Goal: Information Seeking & Learning: Learn about a topic

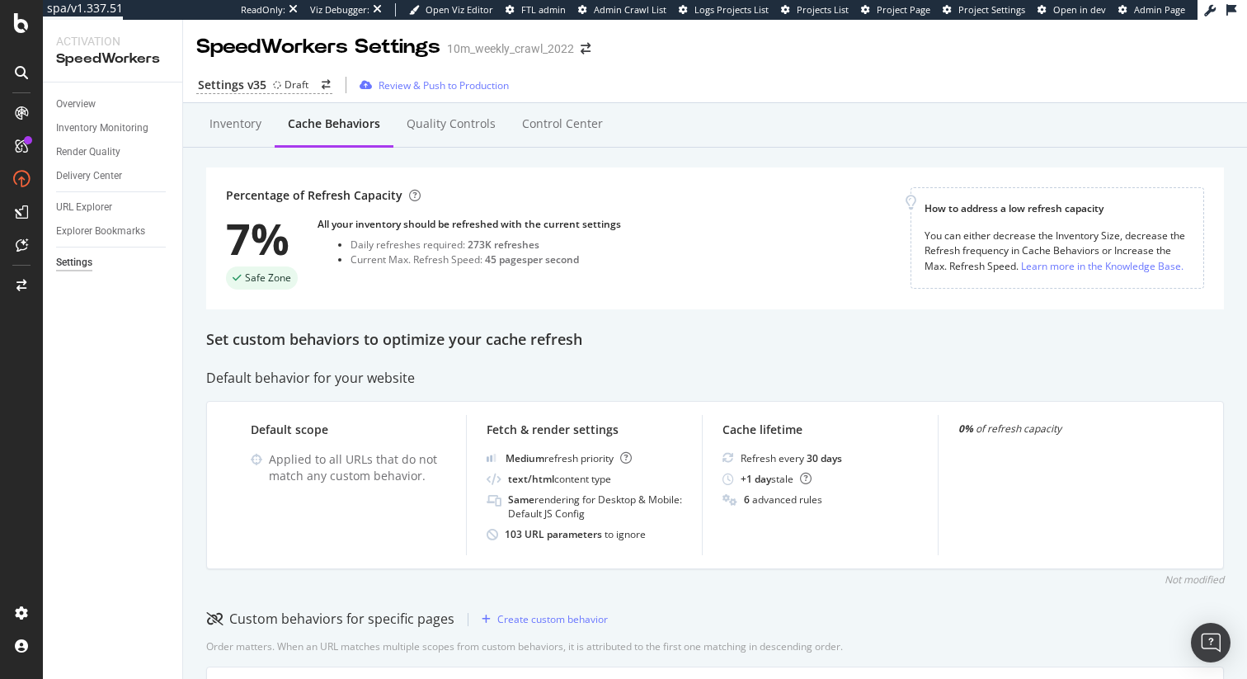
click at [571, 347] on div "Set custom behaviors to optimize your cache refresh" at bounding box center [715, 339] width 1018 height 21
click at [82, 109] on div "Overview" at bounding box center [76, 104] width 40 height 17
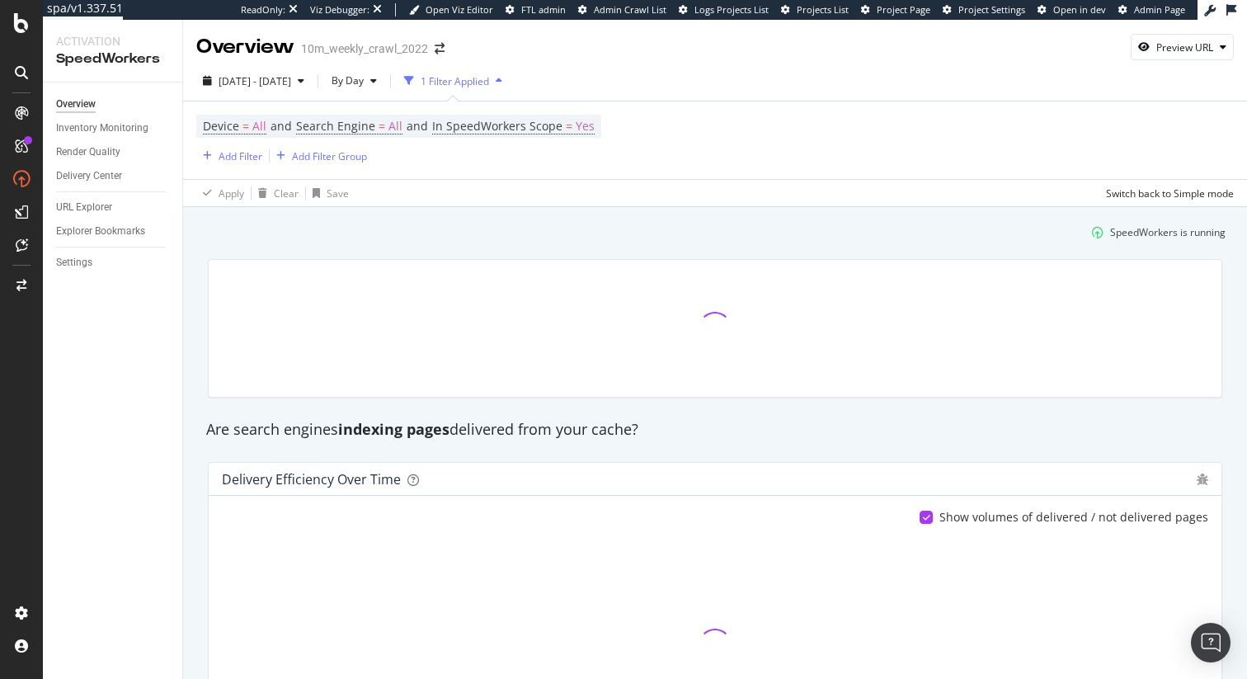
click at [502, 249] on div at bounding box center [715, 328] width 1034 height 165
click at [383, 89] on div "By Day" at bounding box center [354, 80] width 59 height 25
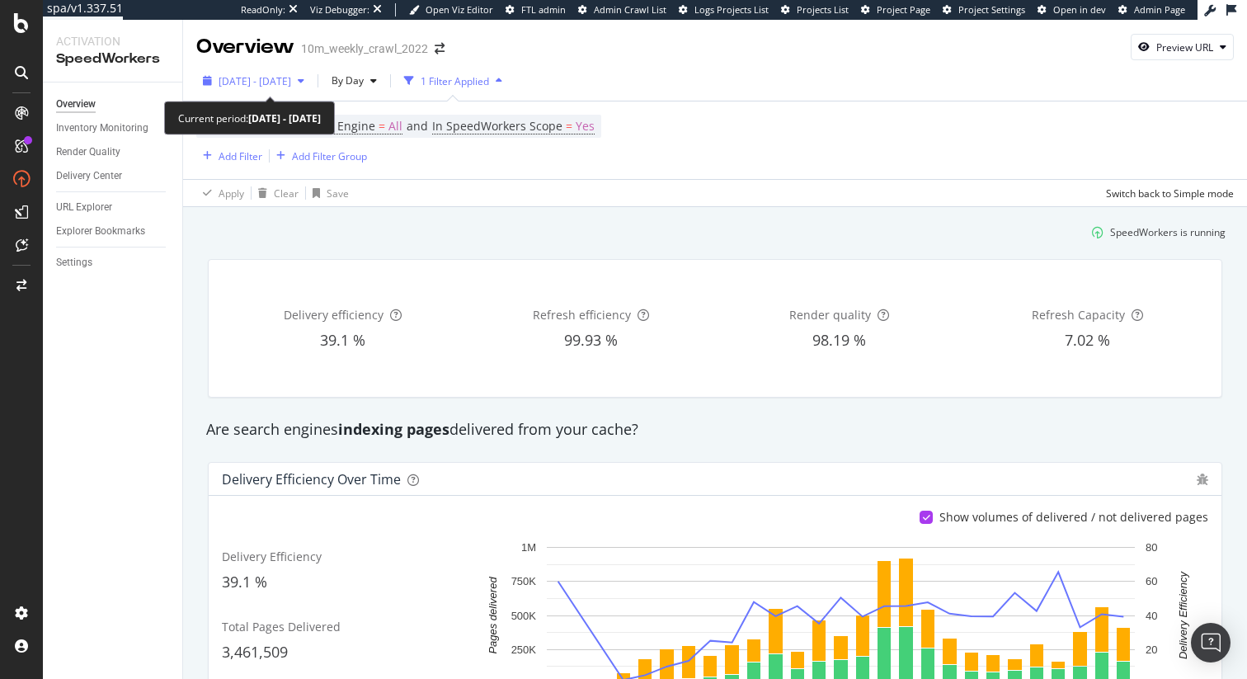
click at [291, 82] on span "[DATE] - [DATE]" at bounding box center [255, 81] width 73 height 14
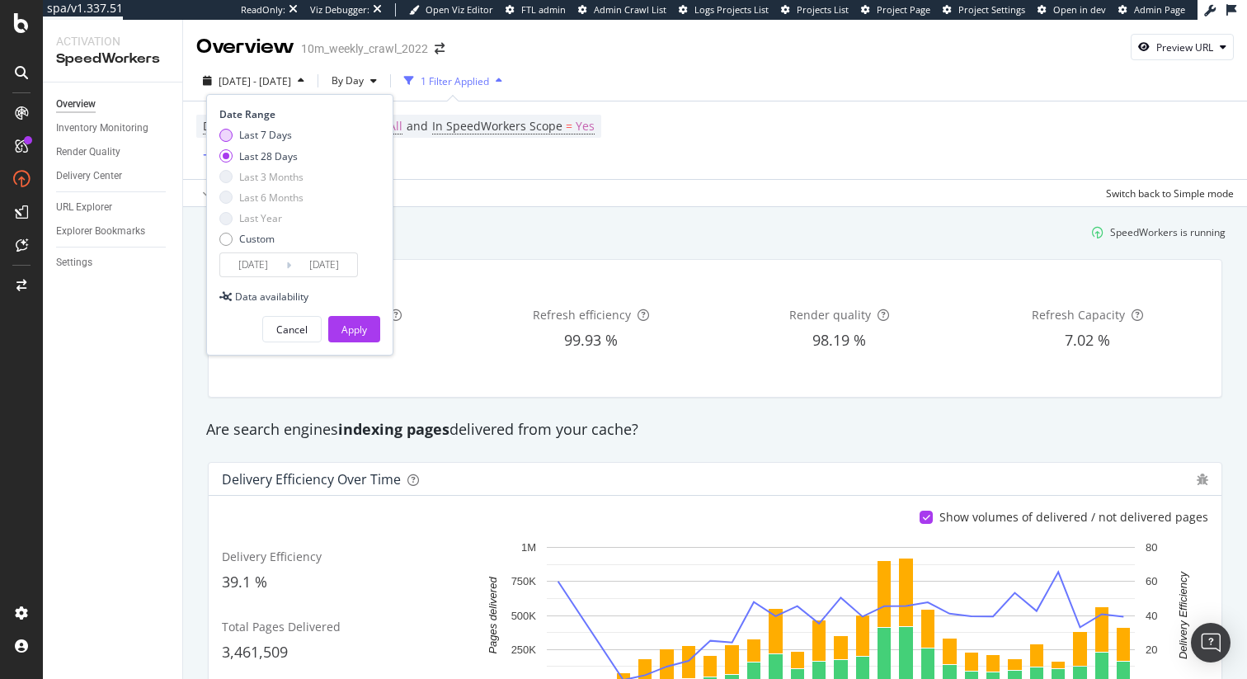
click at [270, 134] on div "Last 7 Days" at bounding box center [265, 135] width 53 height 14
type input "[DATE]"
click at [350, 324] on div "Apply" at bounding box center [354, 329] width 26 height 14
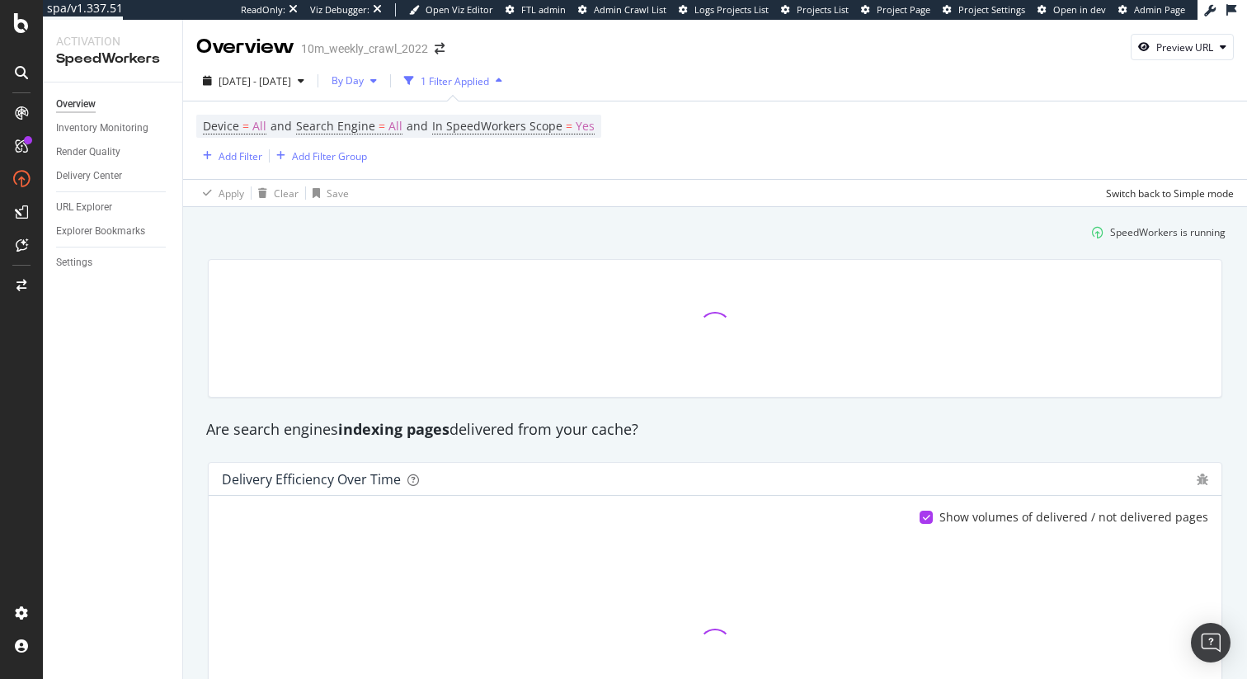
click at [383, 83] on div "button" at bounding box center [374, 81] width 20 height 10
click at [397, 106] on span "By Hour" at bounding box center [386, 113] width 44 height 15
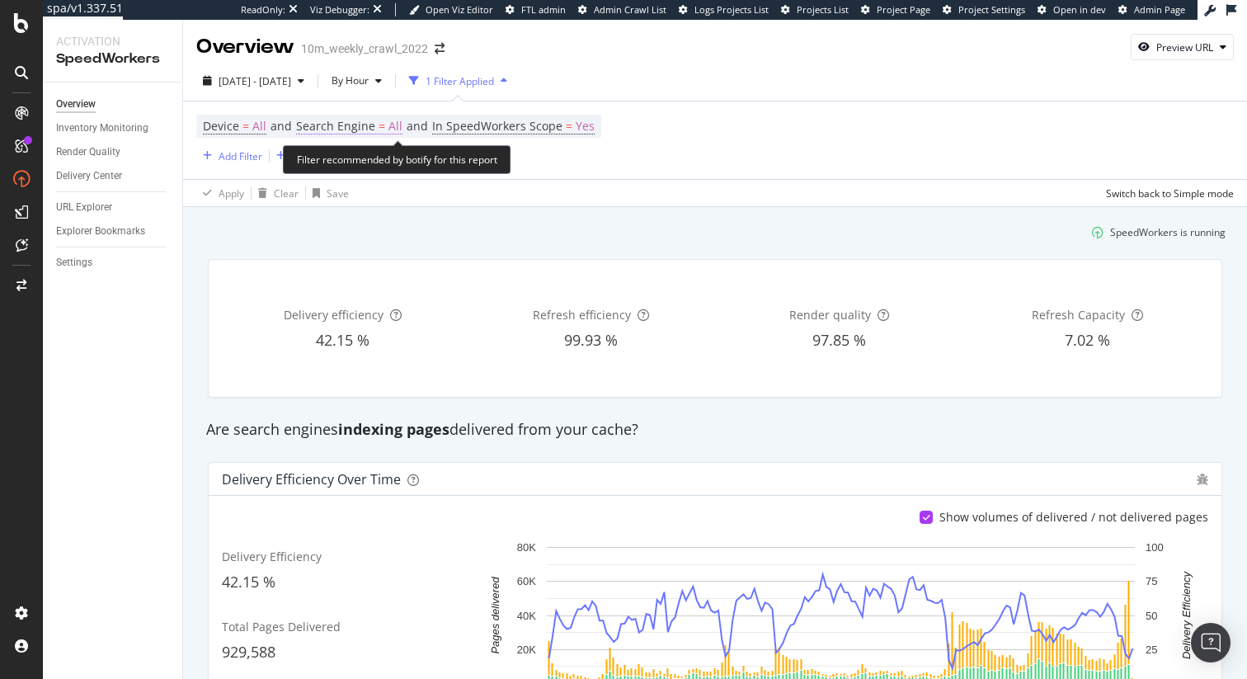
click at [363, 125] on span "Search Engine" at bounding box center [335, 126] width 79 height 16
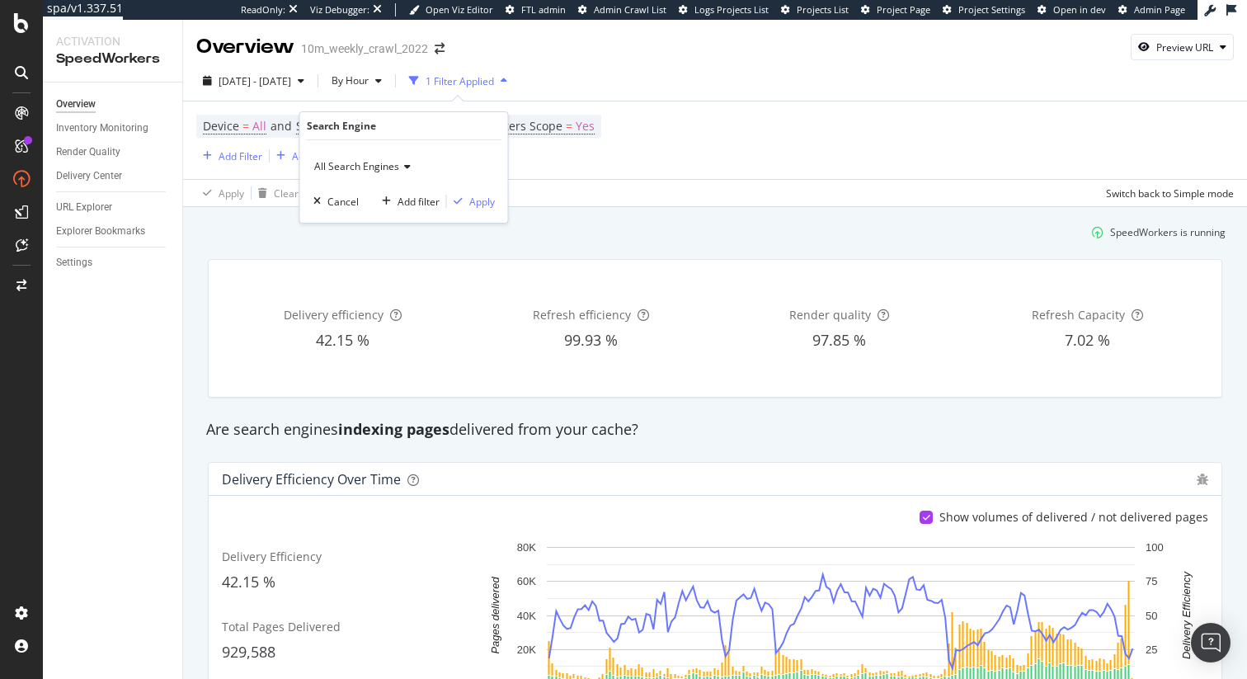
click at [374, 167] on span "All Search Engines" at bounding box center [356, 166] width 85 height 14
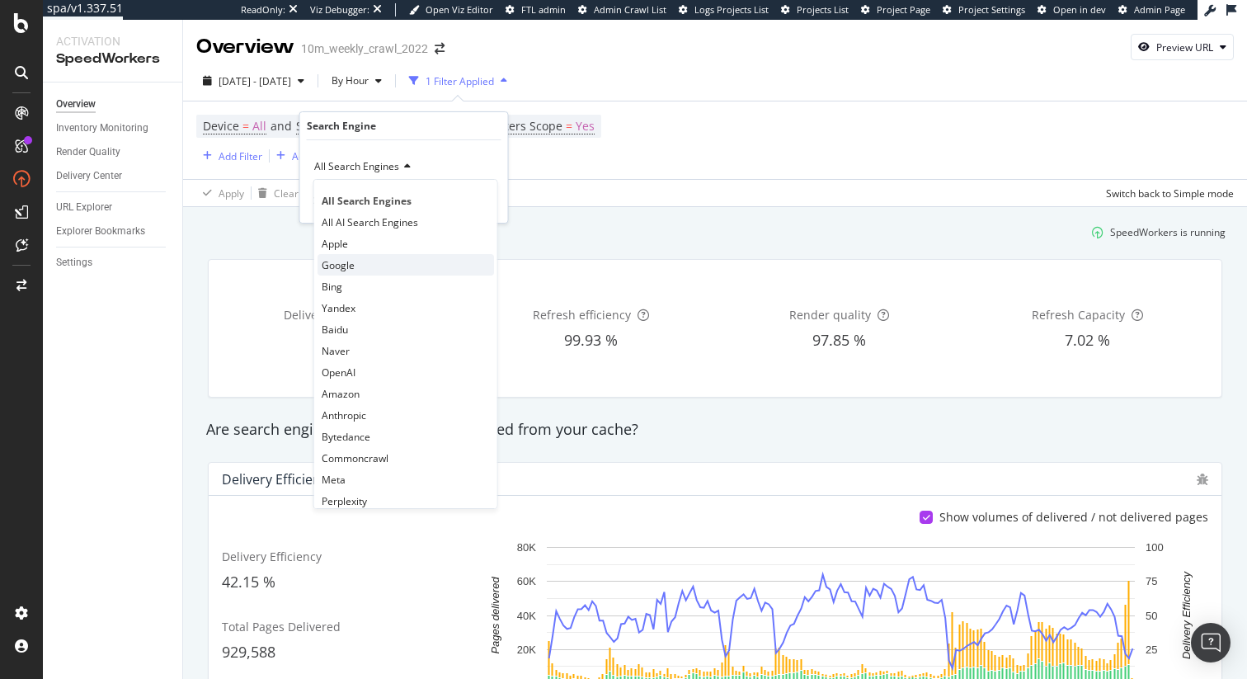
click at [369, 264] on div "Google" at bounding box center [405, 264] width 176 height 21
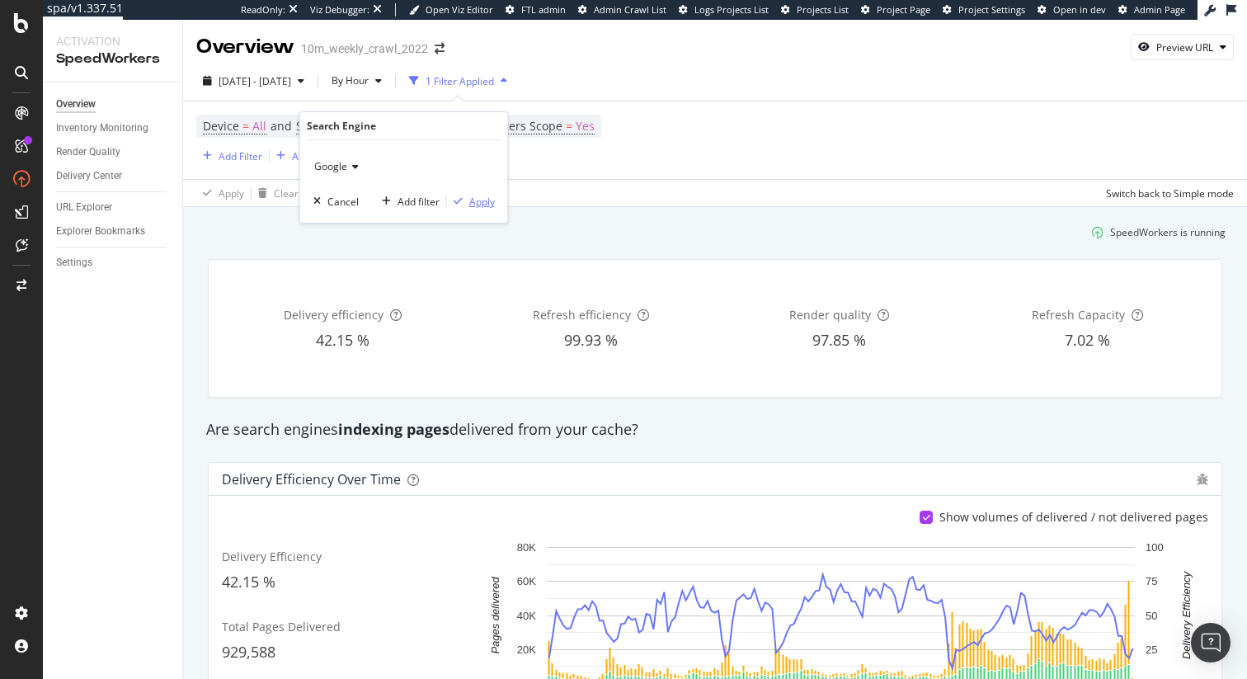
click at [492, 201] on div "Apply" at bounding box center [482, 202] width 26 height 14
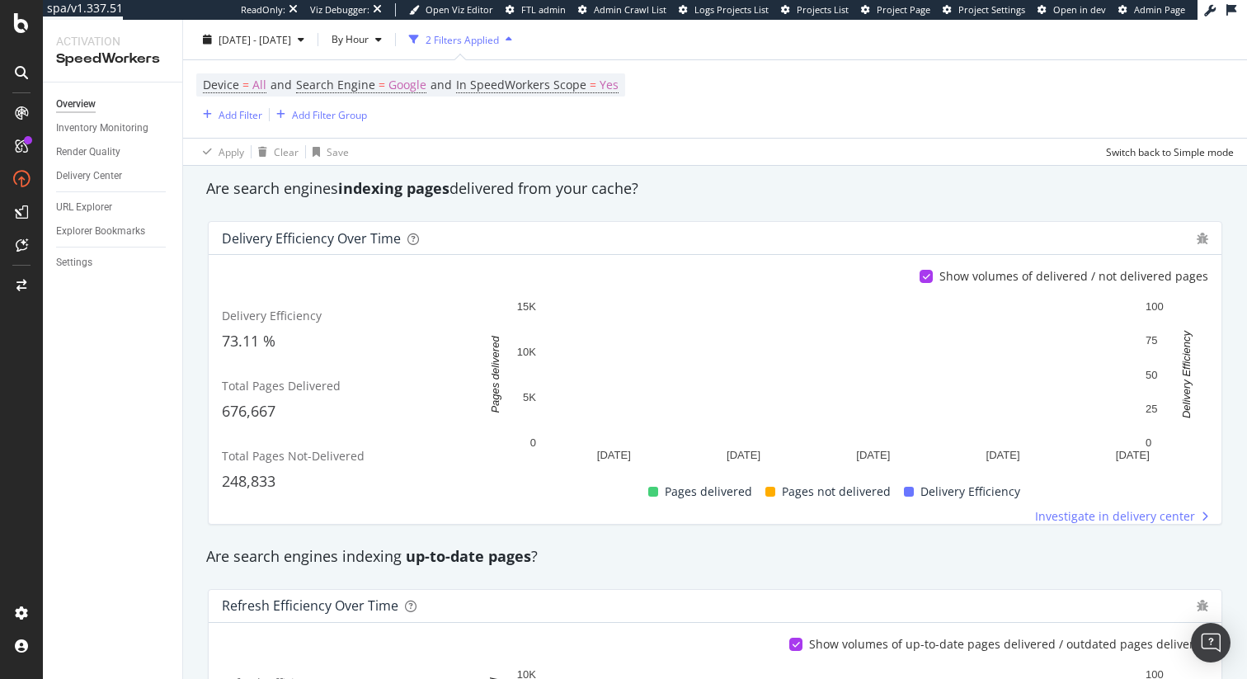
scroll to position [239, 0]
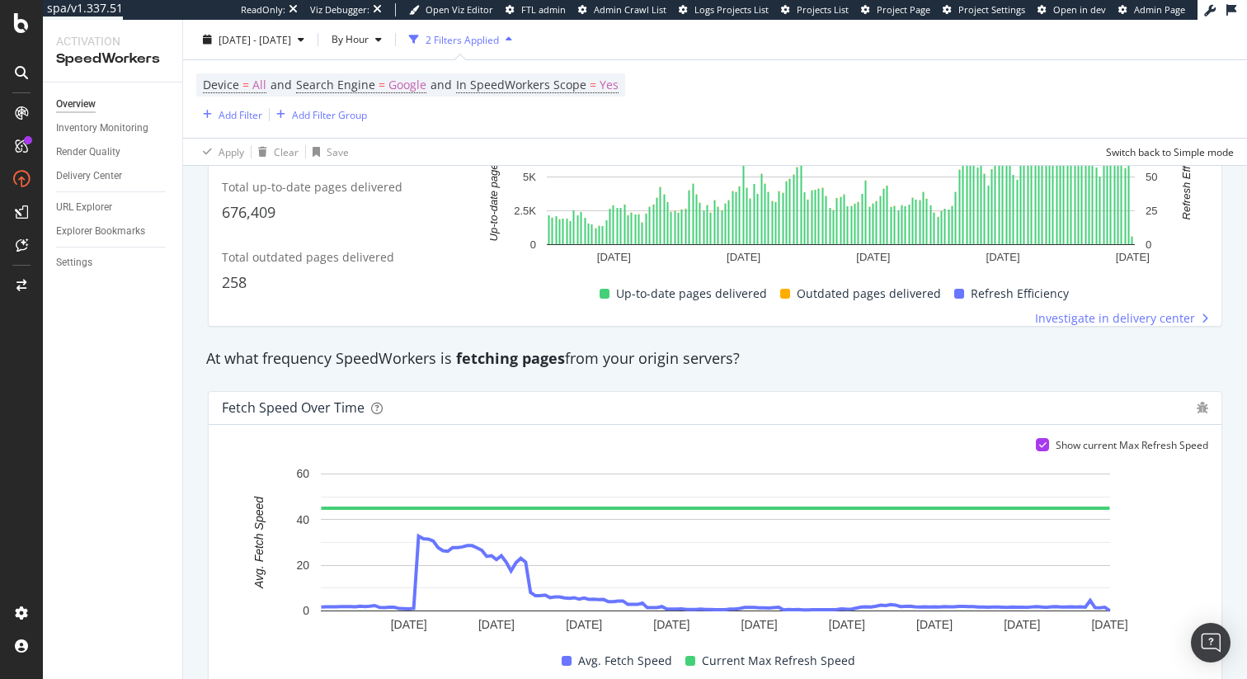
scroll to position [975, 0]
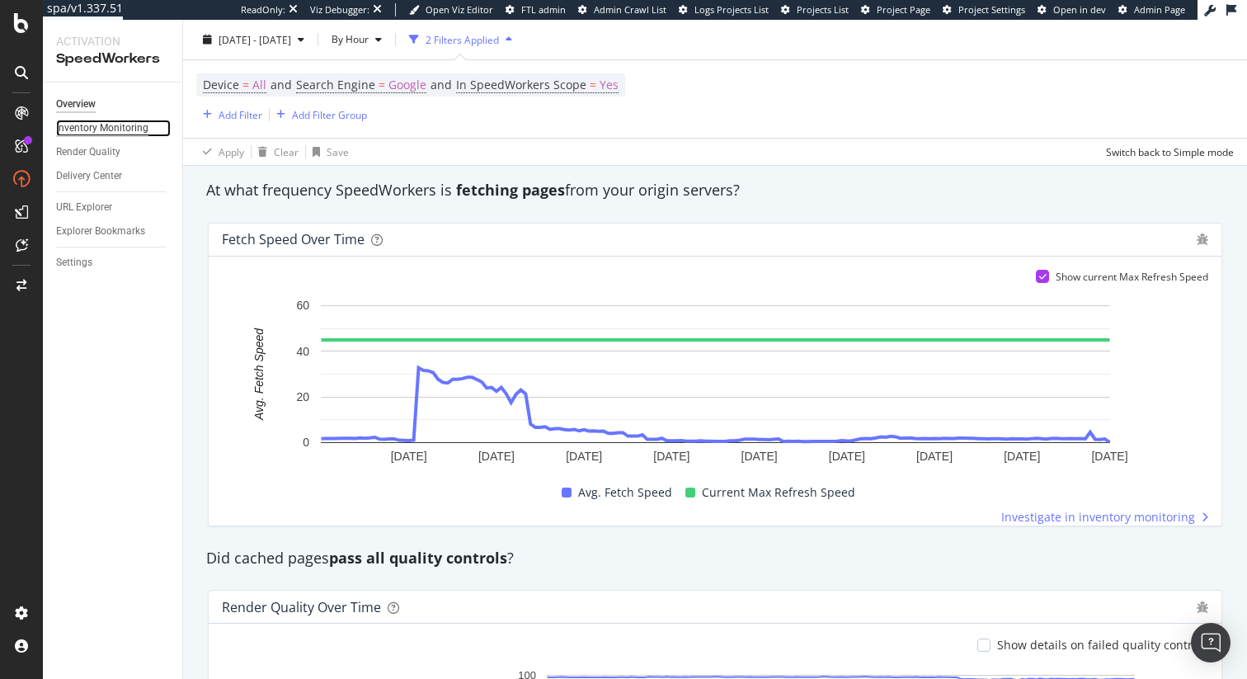
click at [95, 125] on div "Inventory Monitoring" at bounding box center [102, 128] width 92 height 17
click at [82, 261] on div "Settings" at bounding box center [74, 262] width 36 height 17
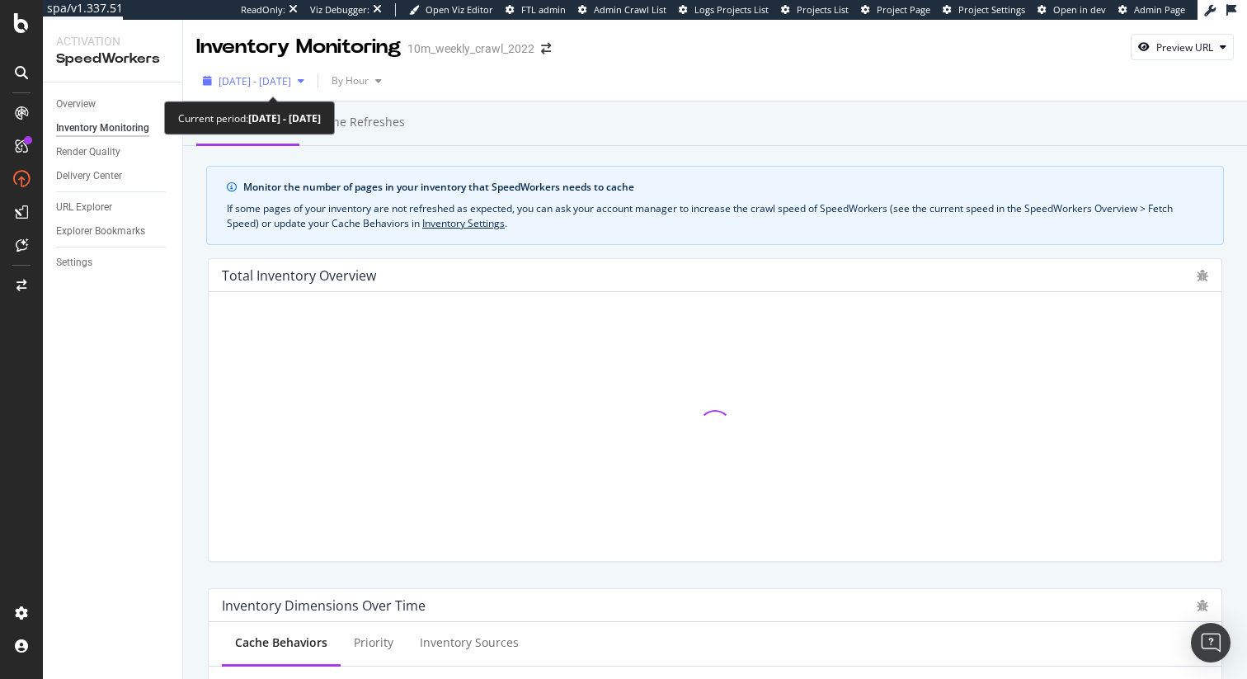
click at [311, 81] on div "button" at bounding box center [301, 81] width 20 height 10
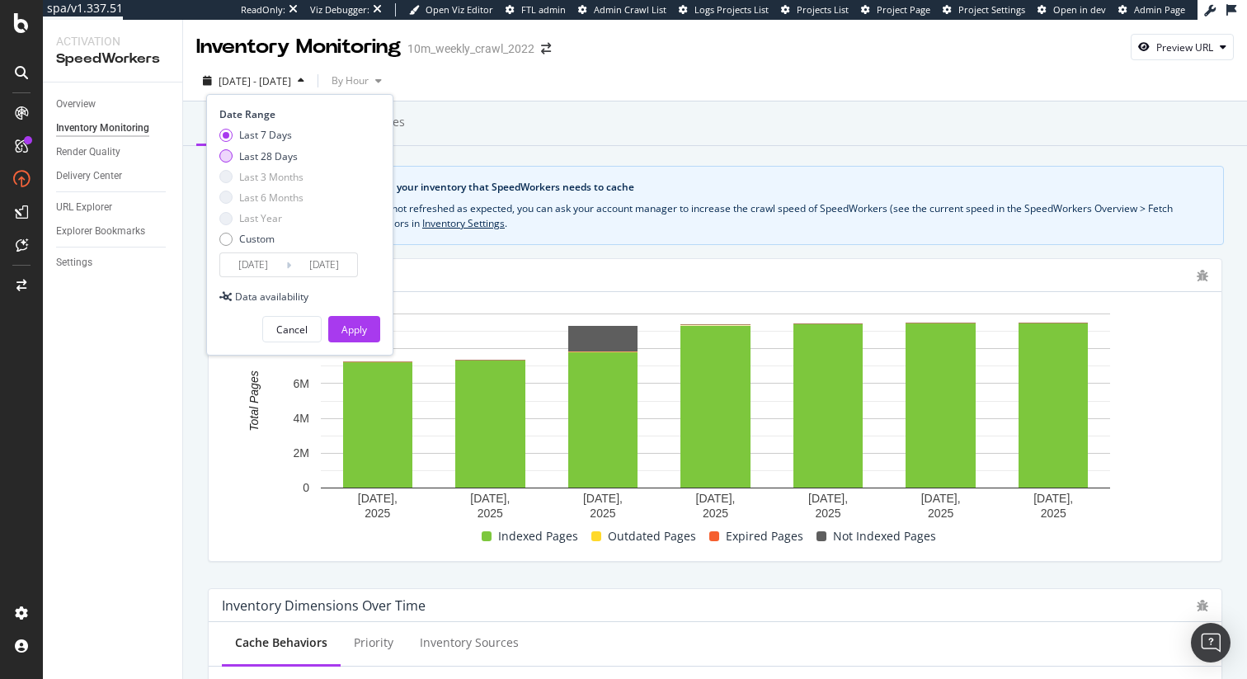
click at [287, 153] on div "Last 28 Days" at bounding box center [268, 156] width 59 height 14
type input "2025/09/04"
click at [346, 325] on div "Apply" at bounding box center [354, 329] width 26 height 14
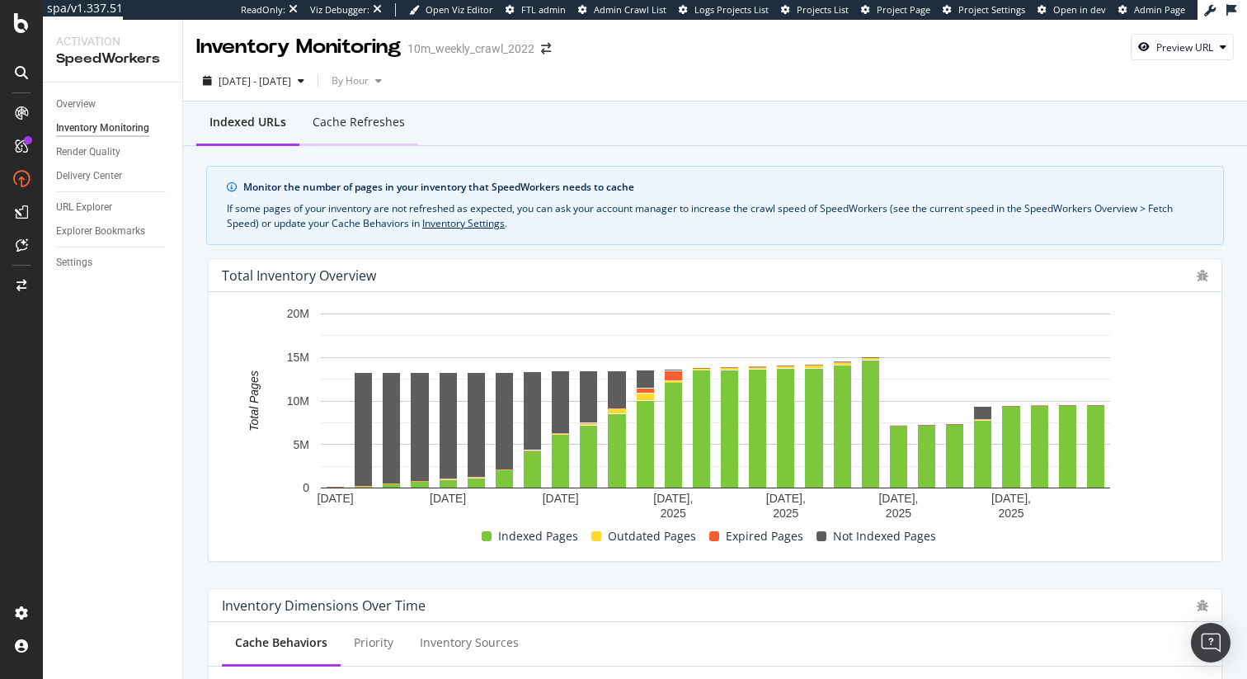
click at [364, 120] on div "Cache refreshes" at bounding box center [359, 122] width 92 height 16
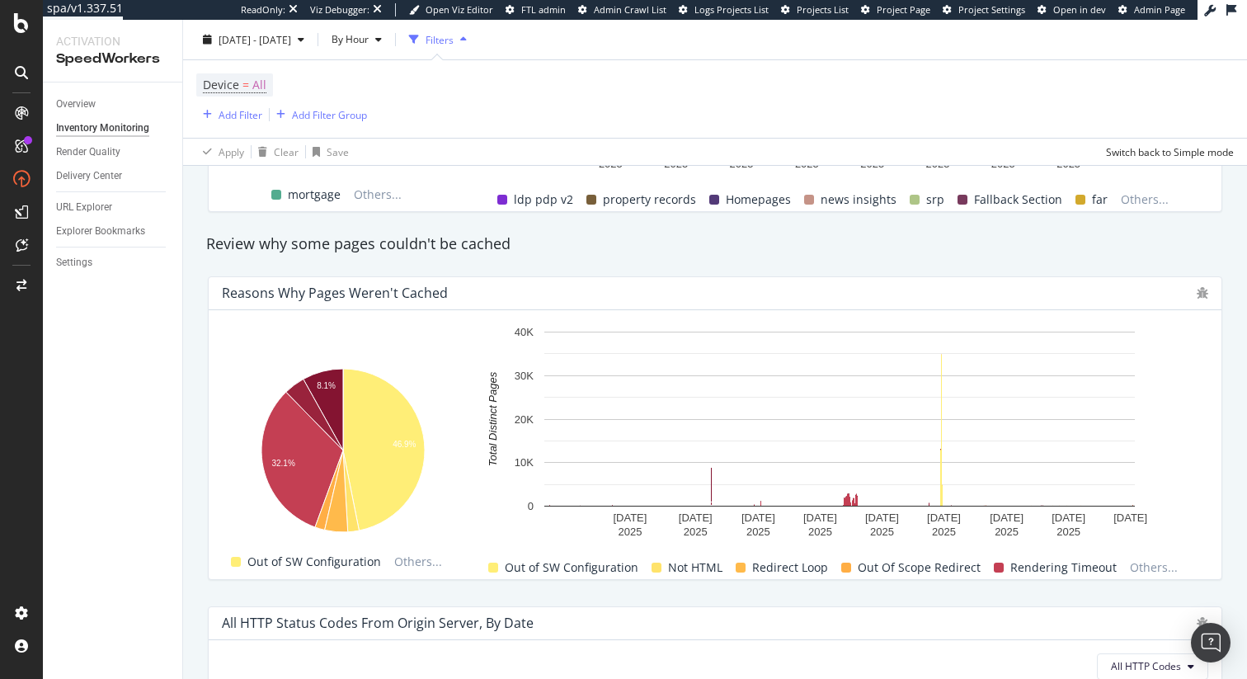
scroll to position [926, 0]
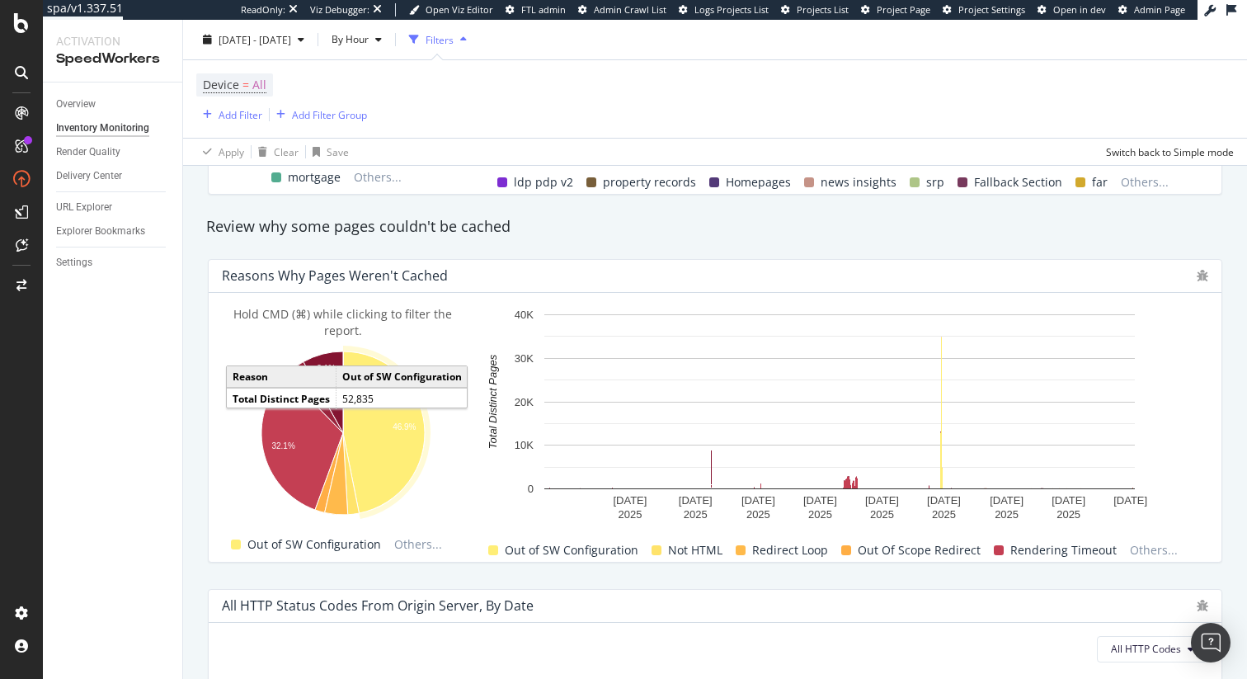
click at [396, 444] on icon "A chart." at bounding box center [384, 432] width 82 height 162
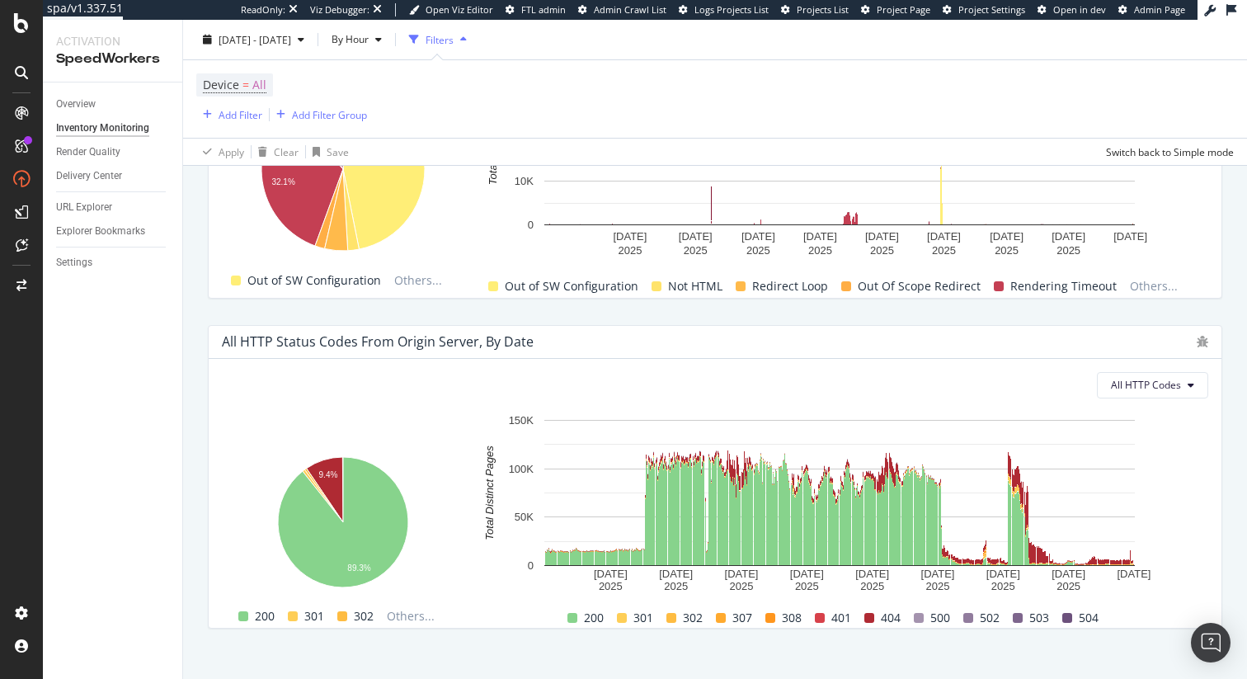
scroll to position [1210, 0]
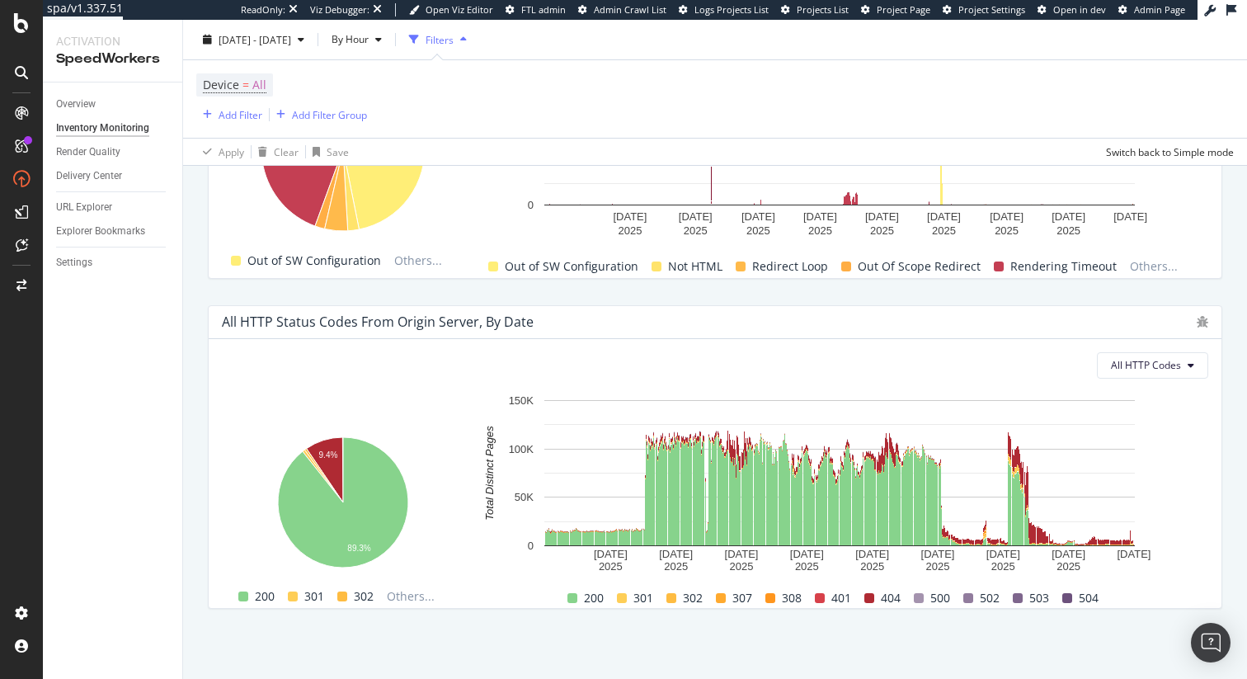
click at [418, 314] on div "All HTTP Status Codes from Origin Server, by Date" at bounding box center [378, 321] width 312 height 16
click at [438, 289] on div "Reasons why pages weren't cached Hold CMD (⌘) while clicking to filter the repo…" at bounding box center [715, 127] width 1034 height 330
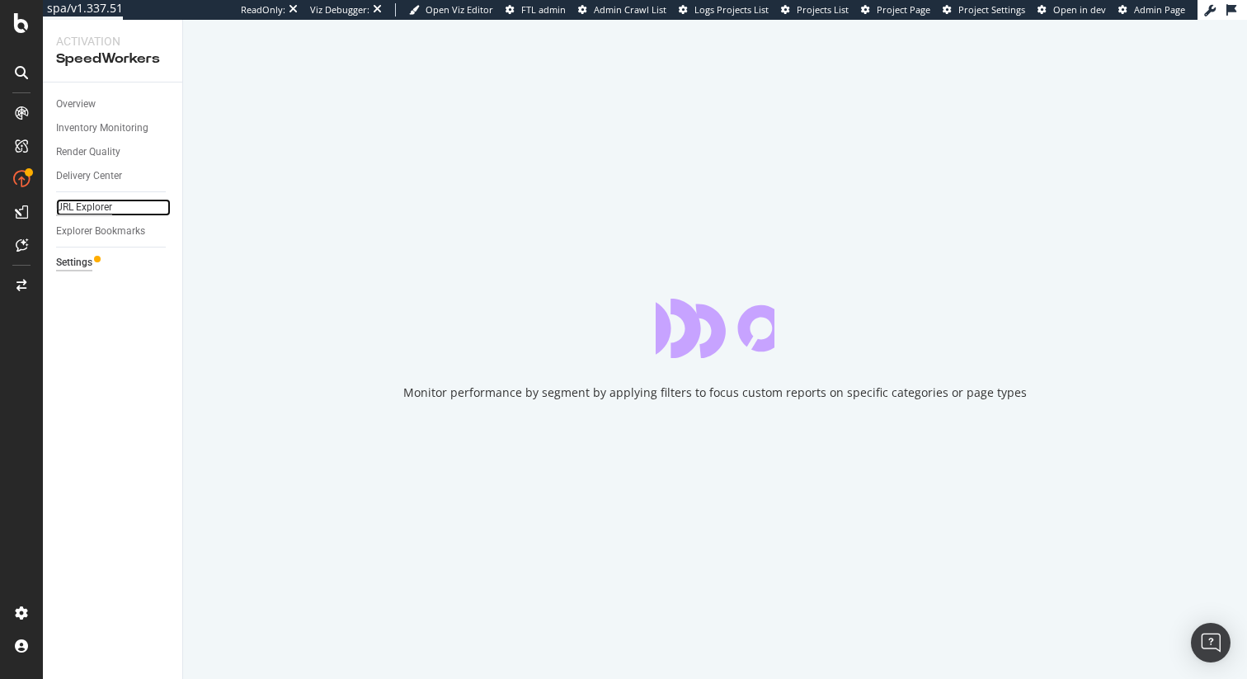
click at [102, 200] on div "URL Explorer" at bounding box center [84, 207] width 56 height 17
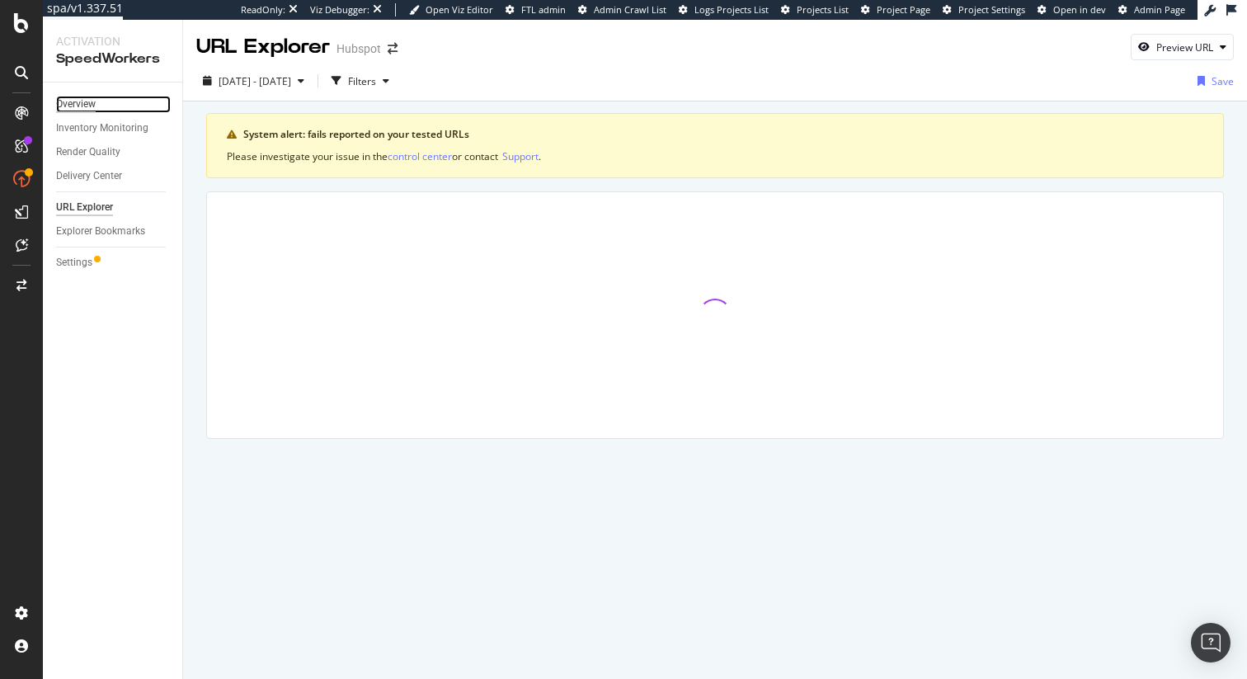
click at [86, 104] on div "Overview" at bounding box center [76, 104] width 40 height 17
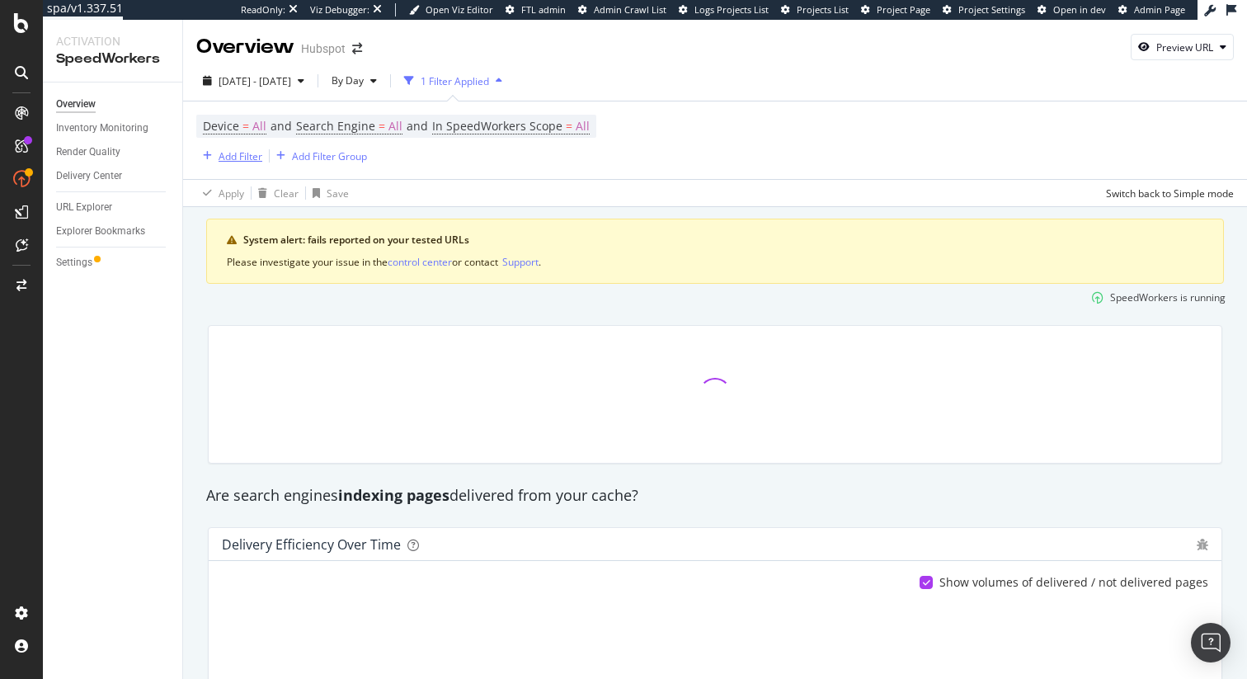
click at [236, 151] on div "Add Filter" at bounding box center [241, 156] width 44 height 14
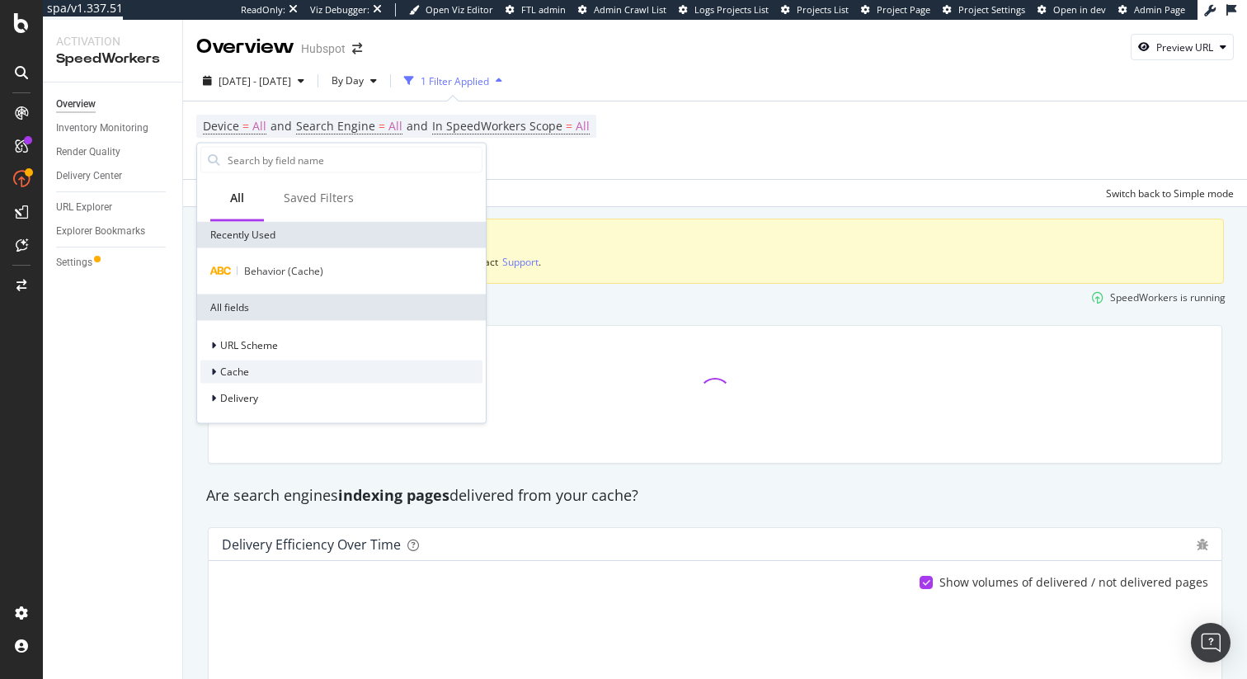
click at [271, 368] on div "Cache" at bounding box center [341, 371] width 282 height 23
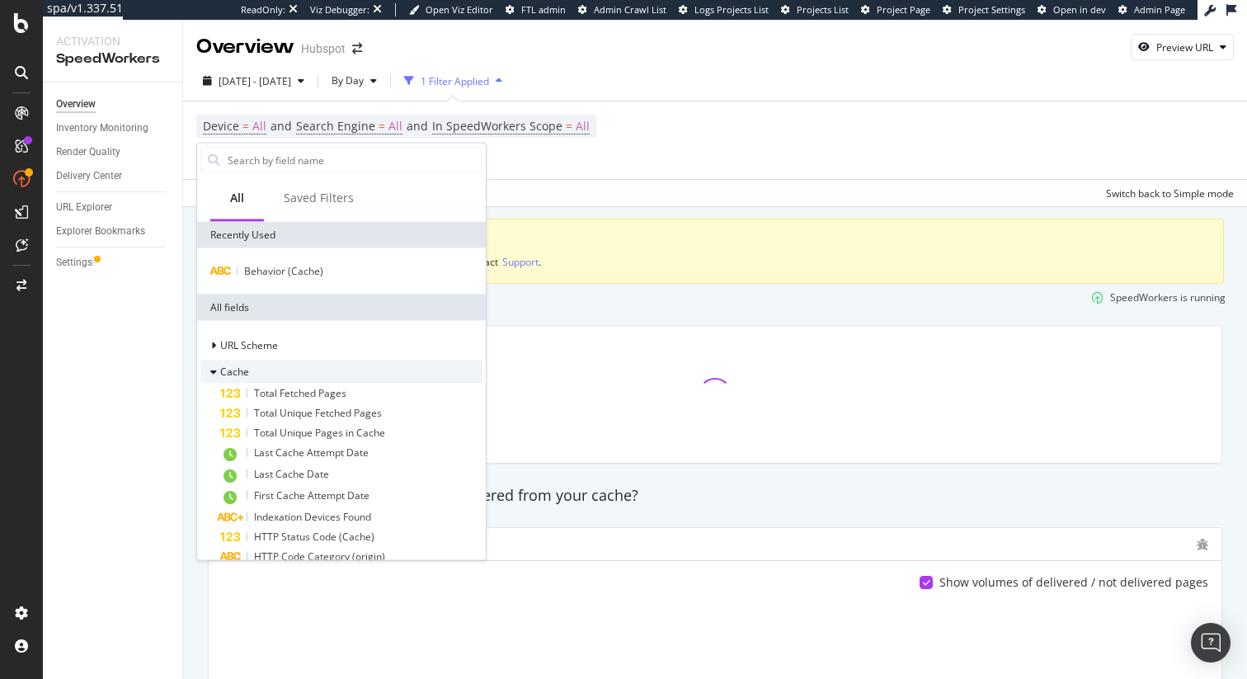
click at [271, 368] on div "Cache" at bounding box center [341, 371] width 282 height 23
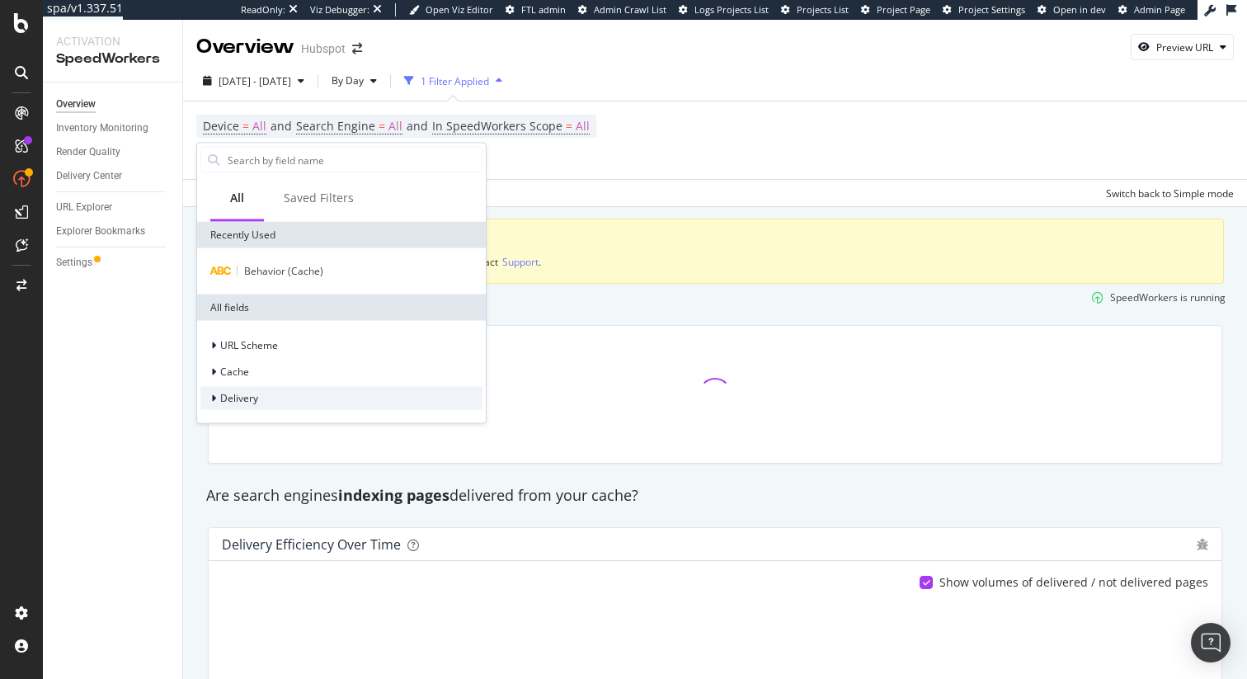
click at [267, 407] on div "Delivery" at bounding box center [341, 398] width 282 height 23
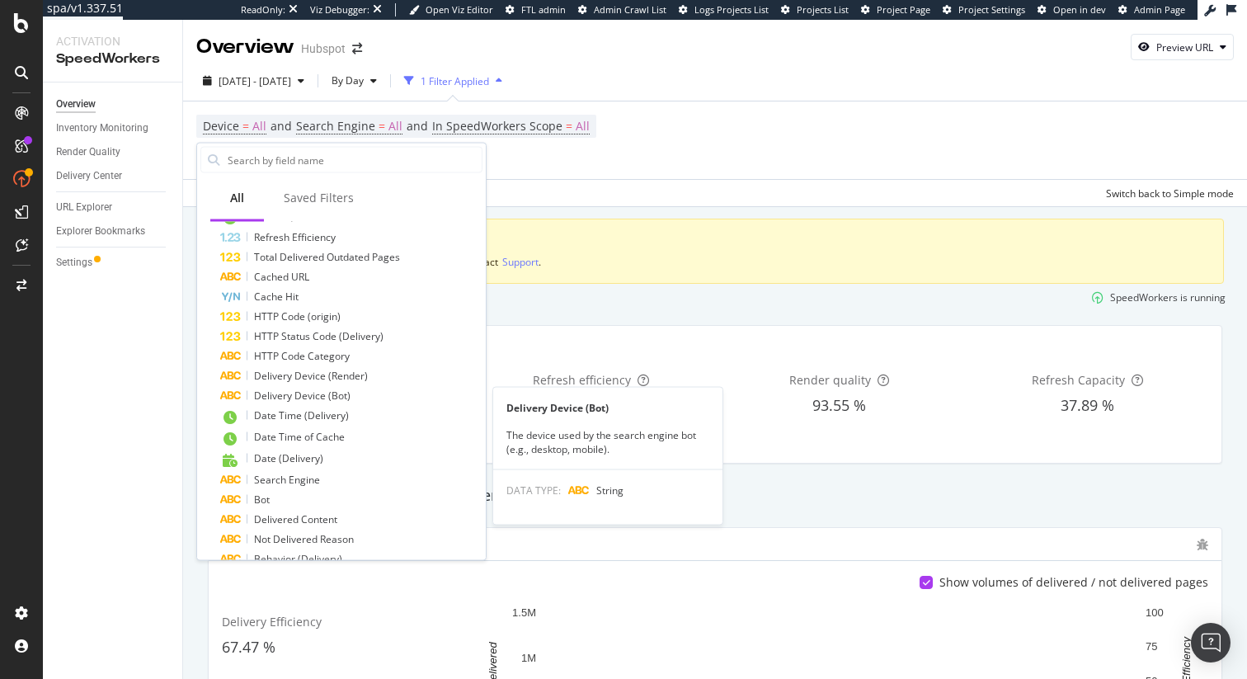
scroll to position [483, 0]
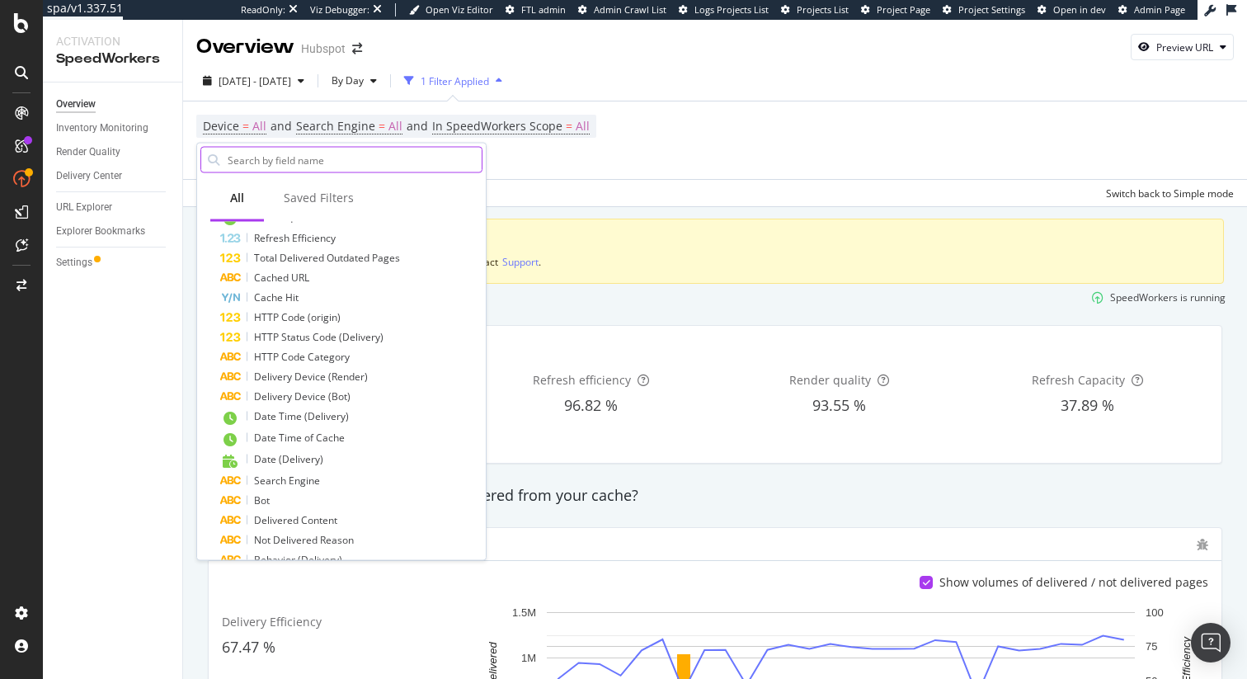
click at [336, 167] on input "text" at bounding box center [354, 160] width 256 height 25
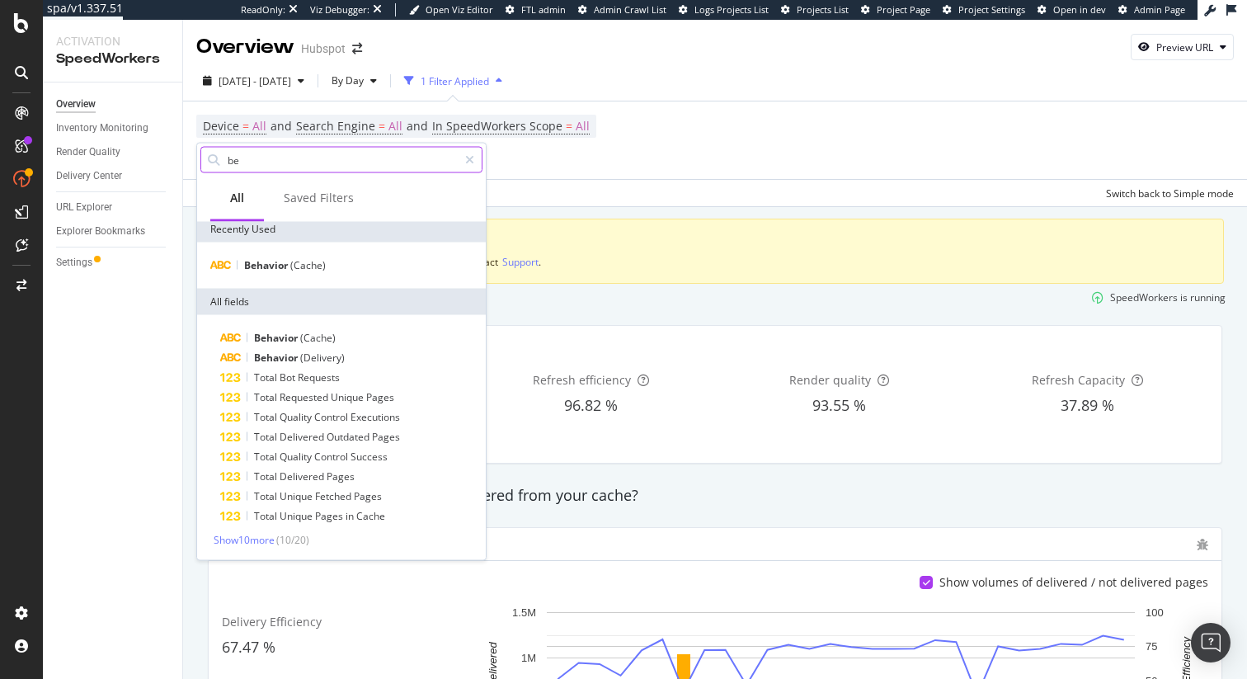
scroll to position [6, 0]
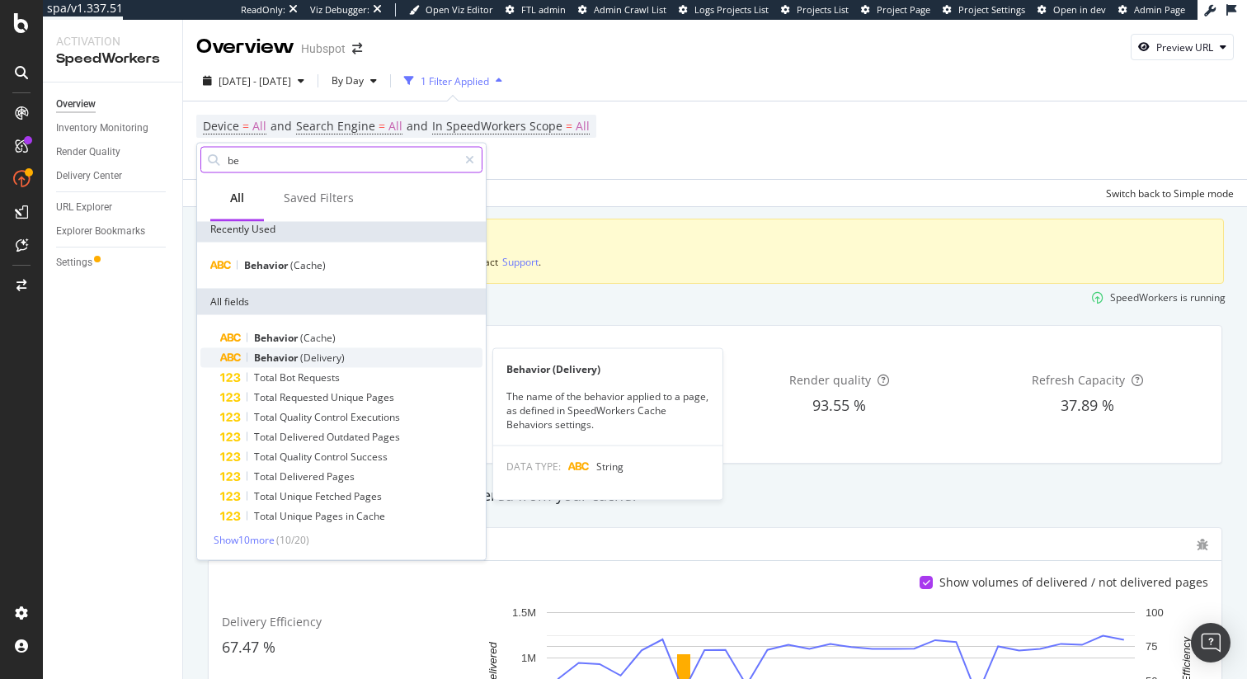
type input "be"
click at [308, 359] on span "(Delivery)" at bounding box center [322, 357] width 45 height 14
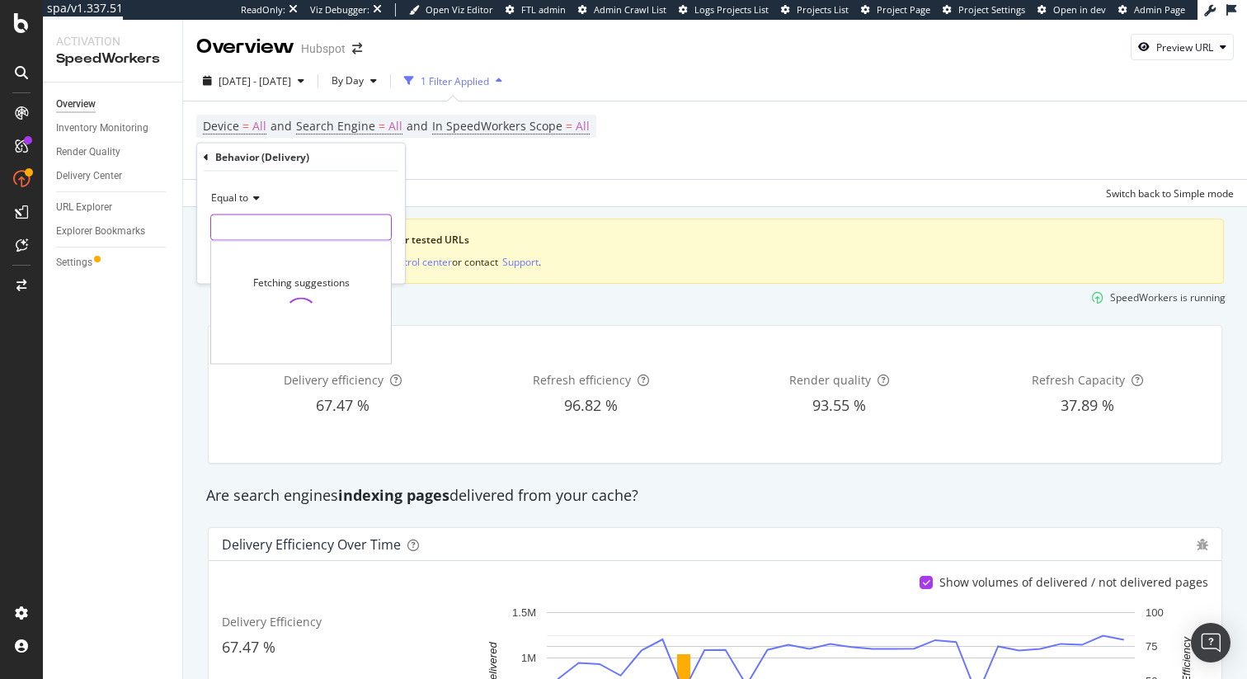
click at [317, 226] on input "text" at bounding box center [301, 227] width 180 height 26
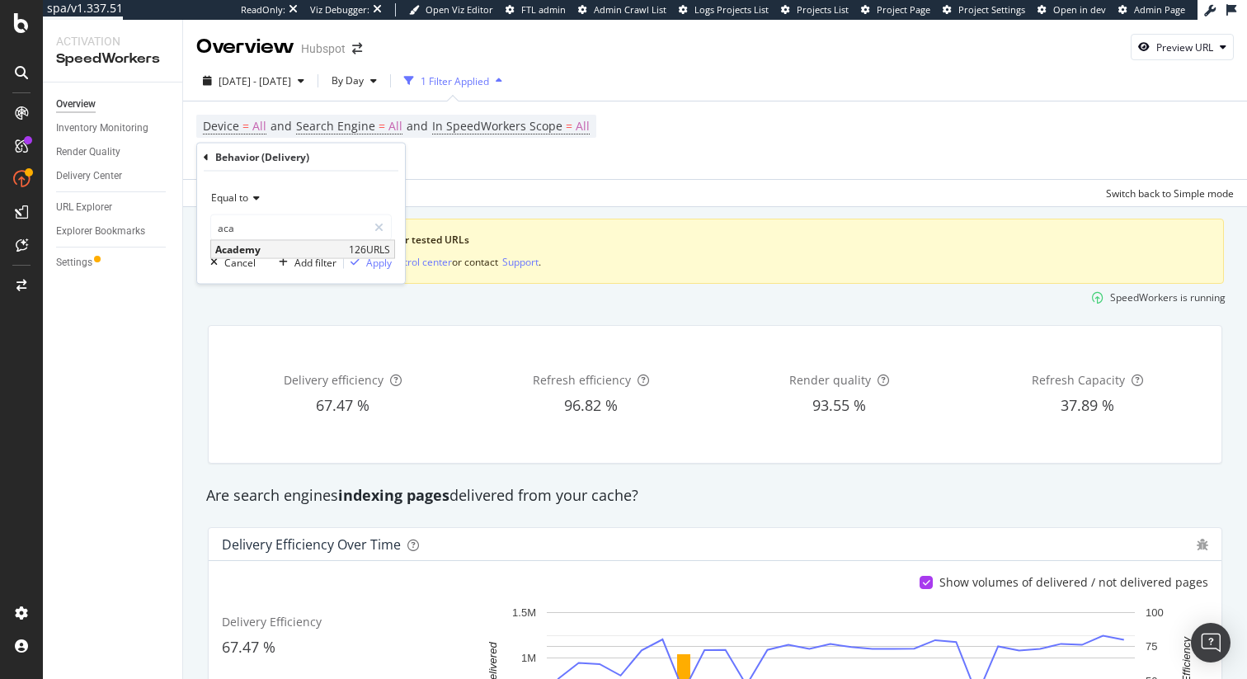
click at [284, 252] on span "Academy" at bounding box center [279, 249] width 129 height 14
type input "Academy"
click at [378, 263] on div "Apply" at bounding box center [379, 262] width 26 height 14
